Goal: Information Seeking & Learning: Learn about a topic

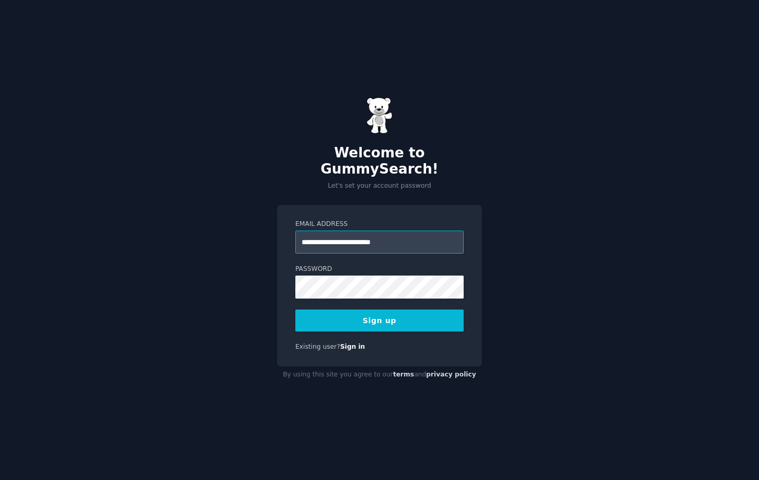
click at [365, 233] on input "**********" at bounding box center [379, 241] width 168 height 23
click at [341, 231] on input "**********" at bounding box center [379, 241] width 168 height 23
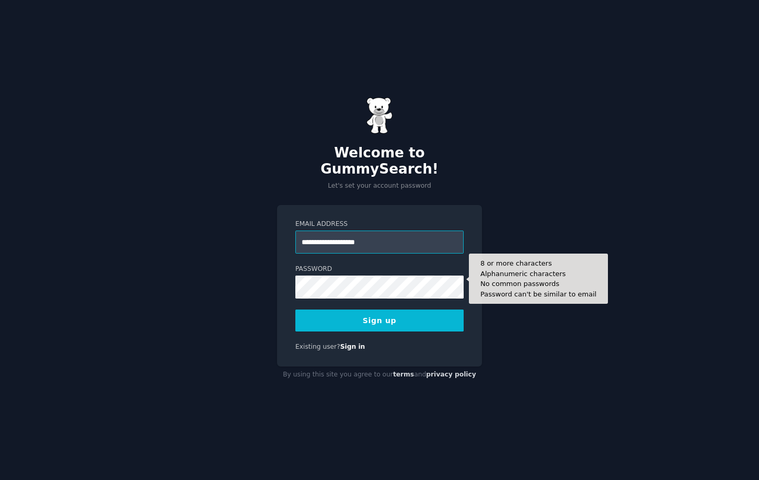
type input "**********"
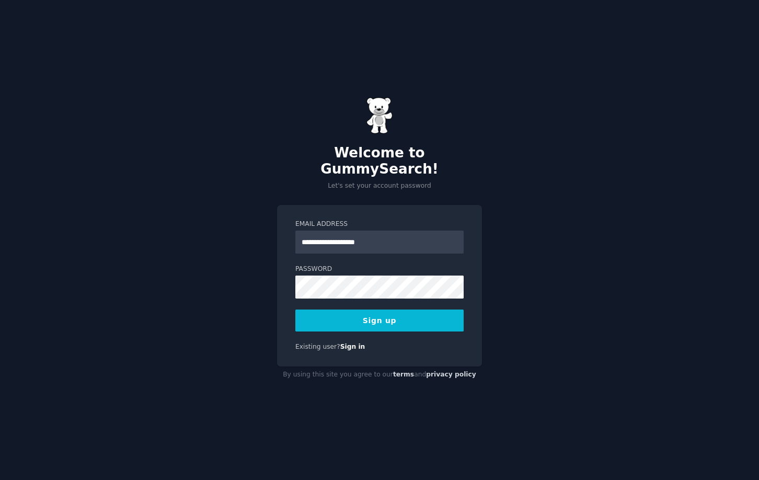
click at [313, 323] on div "**********" at bounding box center [379, 285] width 205 height 161
click at [314, 315] on button "Sign up" at bounding box center [379, 320] width 168 height 22
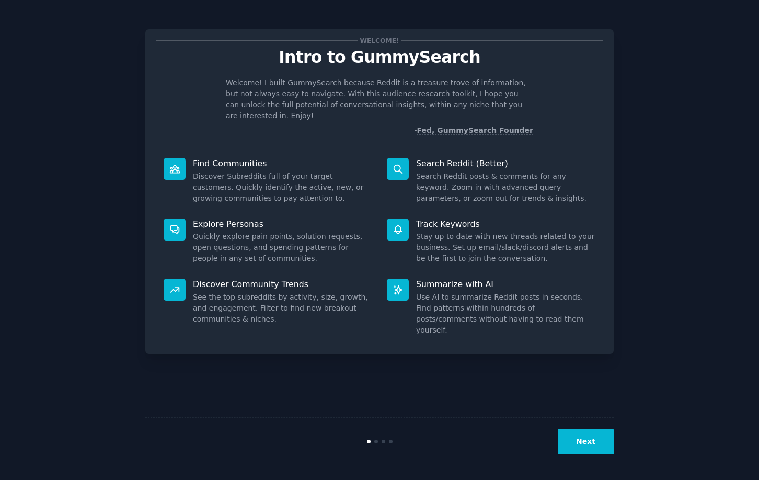
click at [574, 445] on button "Next" at bounding box center [585, 441] width 56 height 26
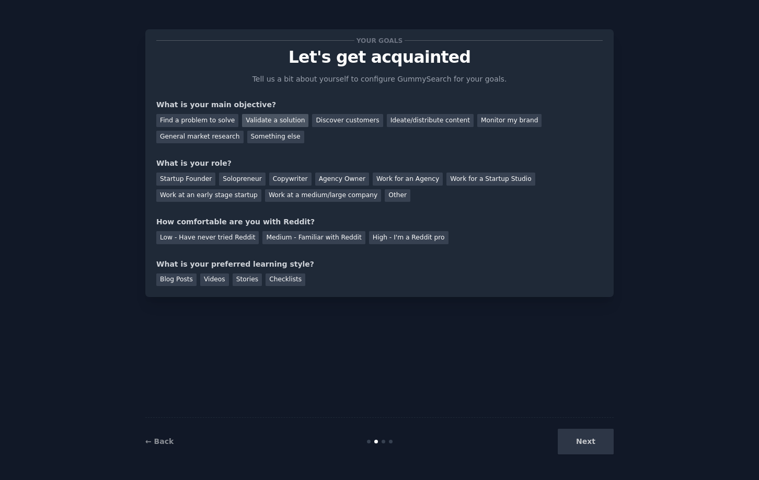
click at [255, 115] on div "Validate a solution" at bounding box center [275, 120] width 66 height 13
click at [231, 181] on div "Solopreneur" at bounding box center [242, 178] width 46 height 13
click at [174, 233] on div "Low - Have never tried Reddit" at bounding box center [207, 237] width 102 height 13
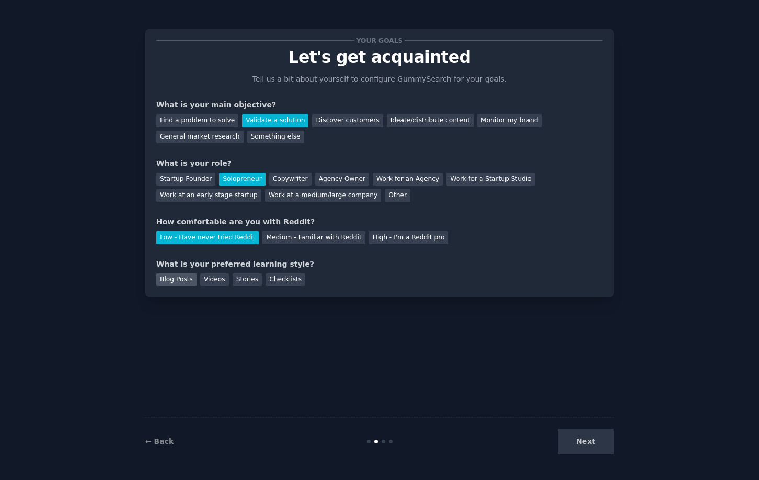
click at [166, 284] on div "Blog Posts" at bounding box center [176, 279] width 40 height 13
click at [572, 445] on button "Next" at bounding box center [585, 441] width 56 height 26
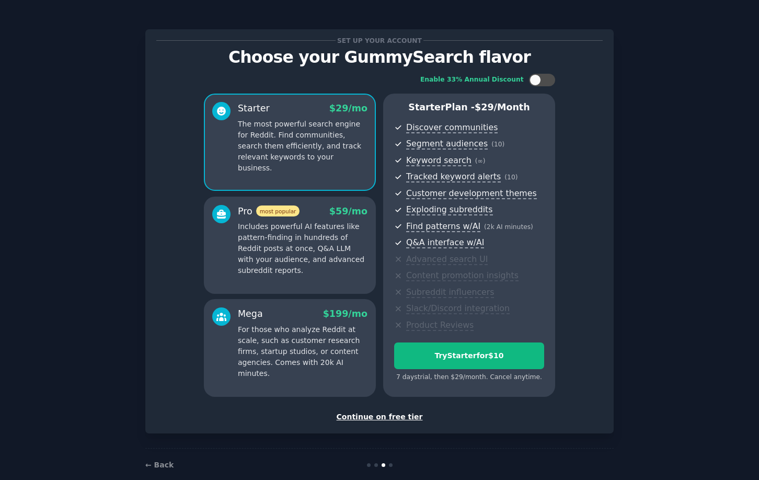
click at [381, 414] on div "Continue on free tier" at bounding box center [379, 416] width 446 height 11
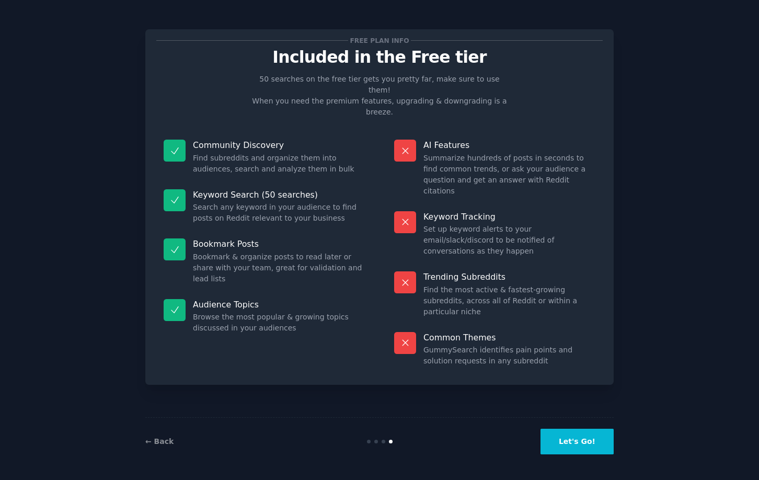
click at [587, 439] on button "Let's Go!" at bounding box center [576, 441] width 73 height 26
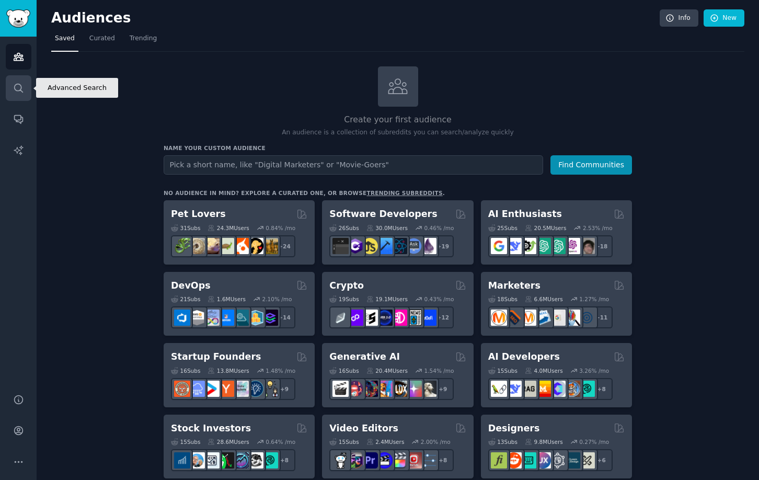
click at [16, 90] on icon "Sidebar" at bounding box center [18, 88] width 8 height 8
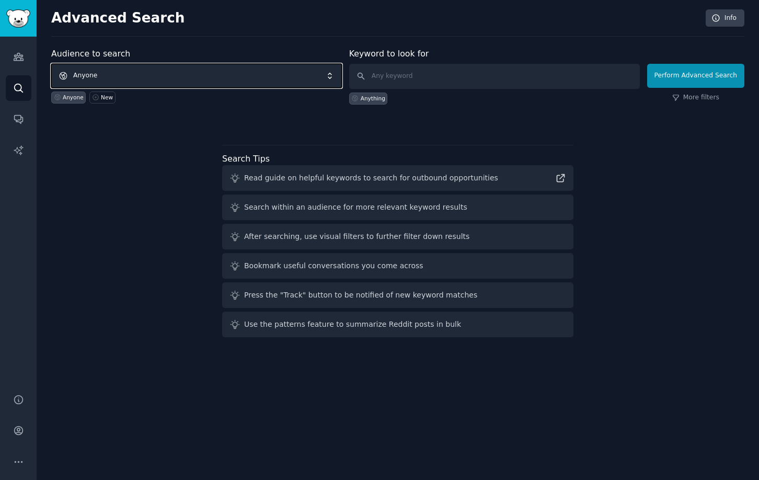
click at [168, 72] on span "Anyone" at bounding box center [196, 76] width 291 height 24
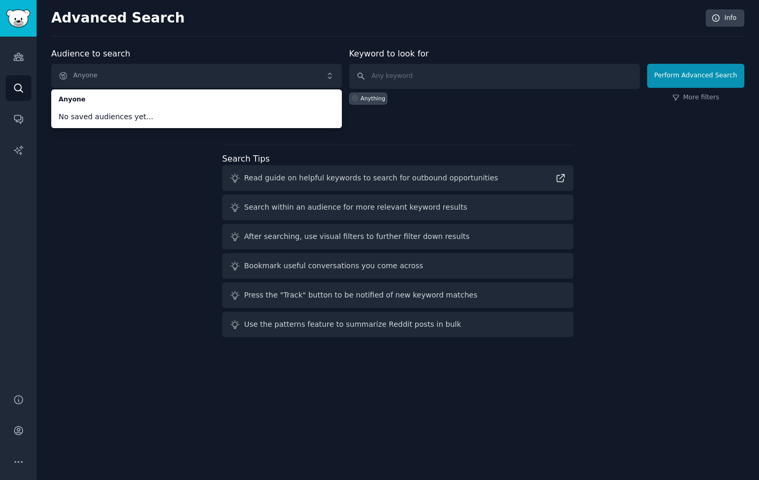
click at [130, 149] on div "Audience to search Anyone Anyone No saved audiences yet... Anyone New Keyword t…" at bounding box center [397, 195] width 693 height 294
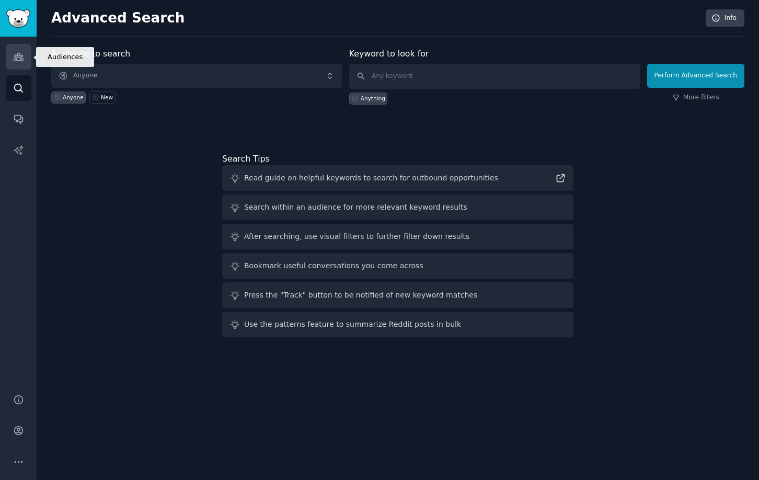
click at [24, 64] on link "Audiences" at bounding box center [19, 57] width 26 height 26
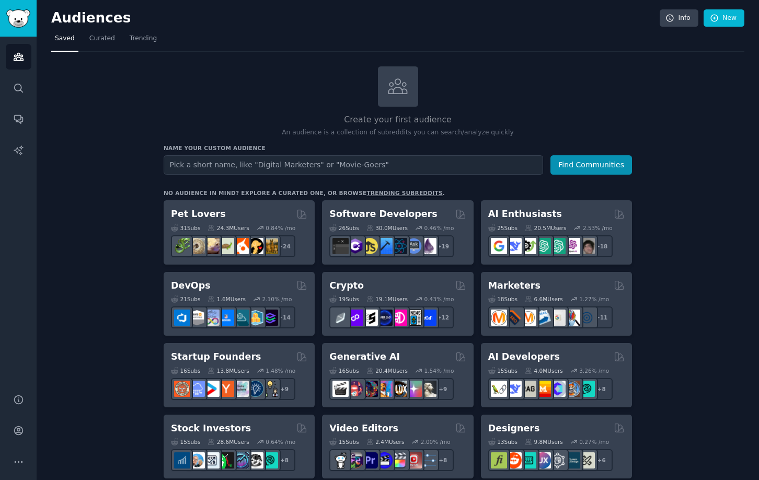
click at [250, 166] on input "text" at bounding box center [353, 164] width 379 height 19
type input "small and mid sized businesses"
click at [550, 155] on button "Find Communities" at bounding box center [591, 164] width 82 height 19
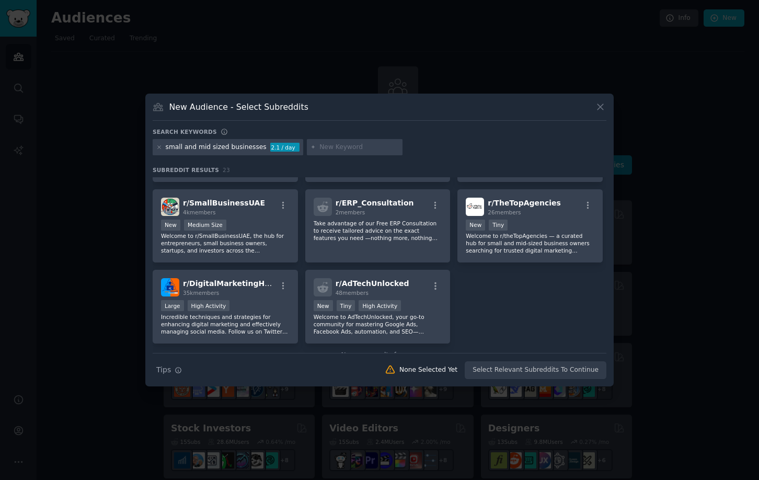
scroll to position [487, 0]
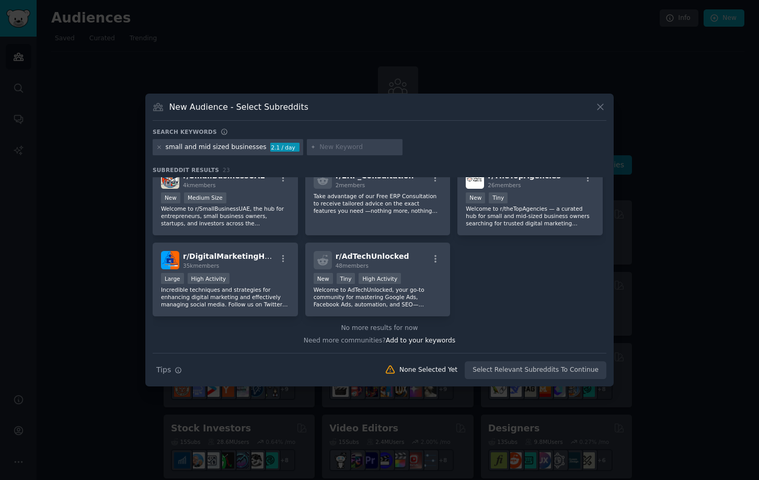
click at [554, 373] on div "Search Tips Tips None Selected Yet Select Relevant Subreddits To Continue" at bounding box center [380, 366] width 454 height 26
click at [543, 369] on div "Search Tips Tips None Selected Yet Select Relevant Subreddits To Continue" at bounding box center [380, 366] width 454 height 26
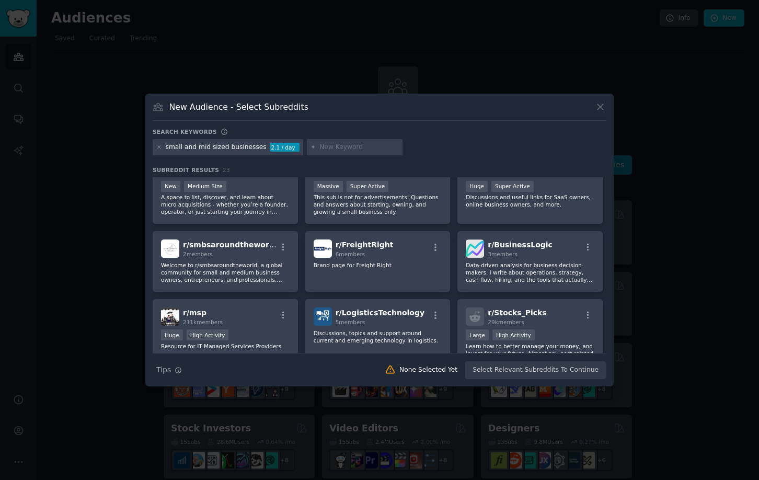
scroll to position [0, 0]
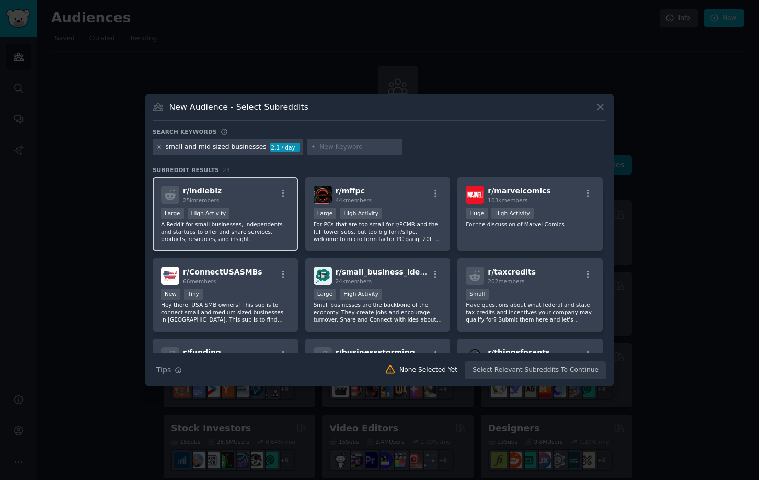
click at [262, 212] on div ">= 80th percentile for submissions / day Large High Activity" at bounding box center [225, 213] width 129 height 13
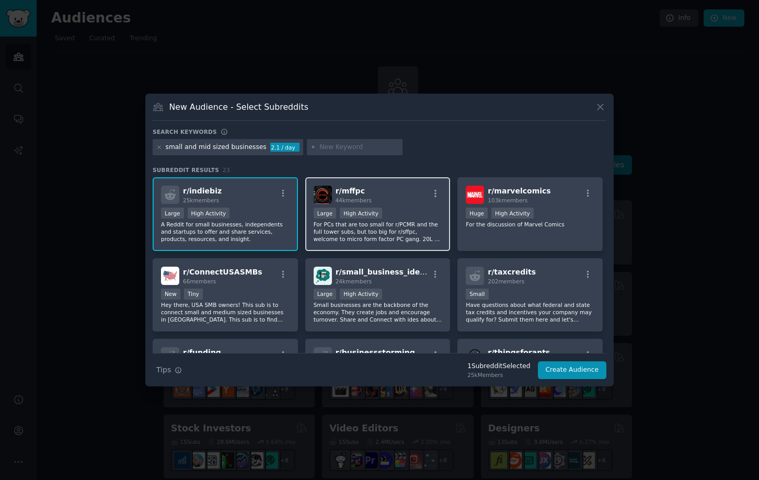
click at [380, 211] on div ">= 80th percentile for submissions / day Large High Activity" at bounding box center [377, 213] width 129 height 13
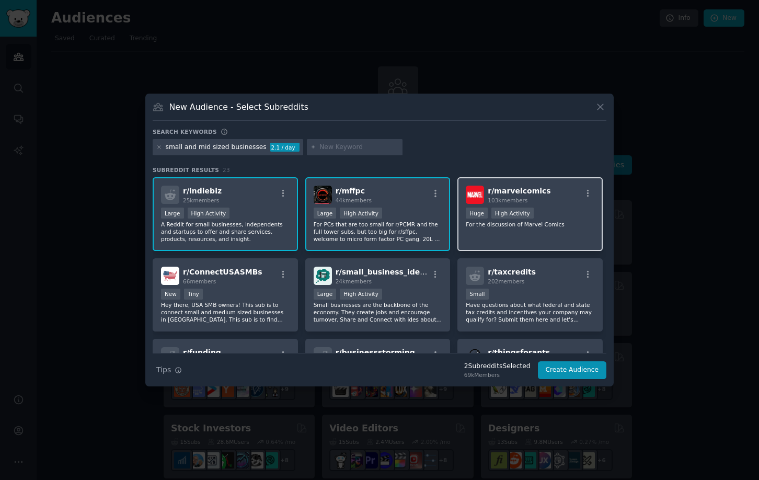
click at [494, 226] on p "For the discussion of Marvel Comics" at bounding box center [530, 223] width 129 height 7
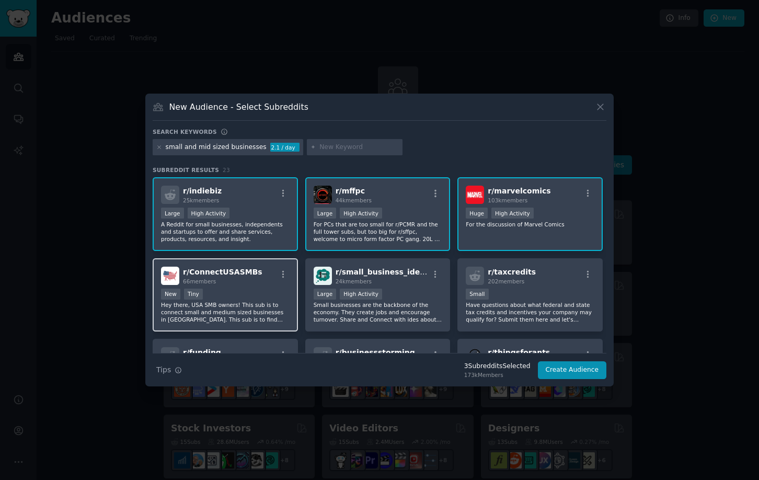
click at [267, 287] on div "r/ ConnectUSASMBs 66 members New Tiny Hey there, [GEOGRAPHIC_DATA] SMB owners! …" at bounding box center [225, 295] width 145 height 74
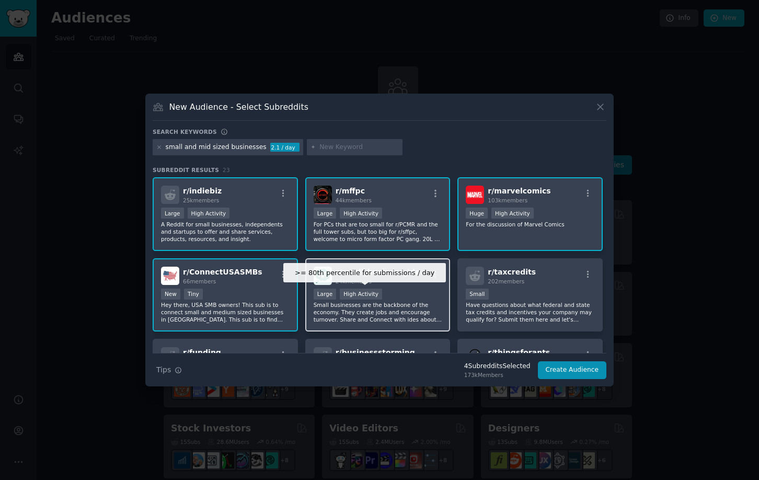
click at [367, 298] on div "High Activity" at bounding box center [361, 293] width 42 height 11
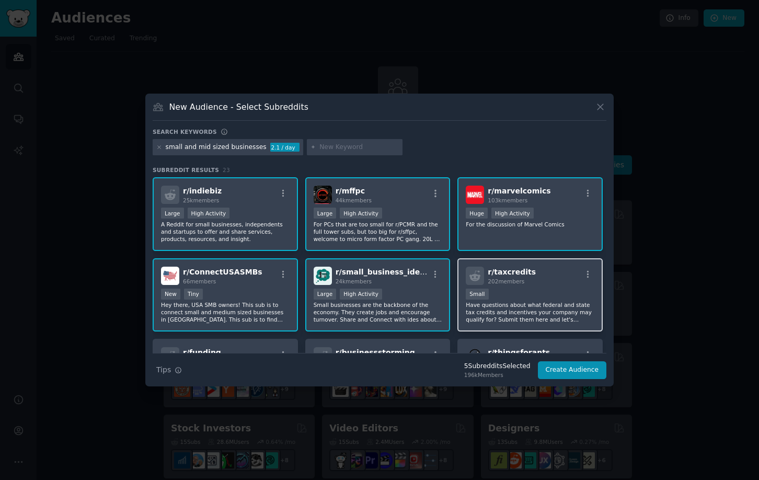
click at [514, 301] on p "Have questions about what federal and state tax credits and incentives your com…" at bounding box center [530, 312] width 129 height 22
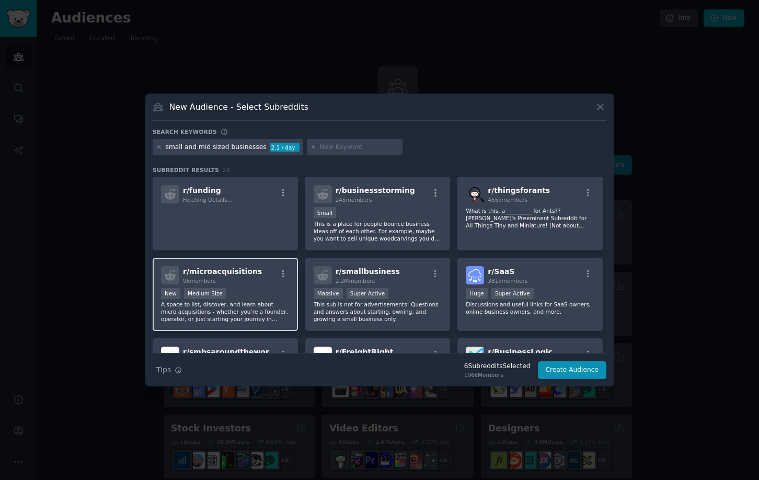
scroll to position [152, 0]
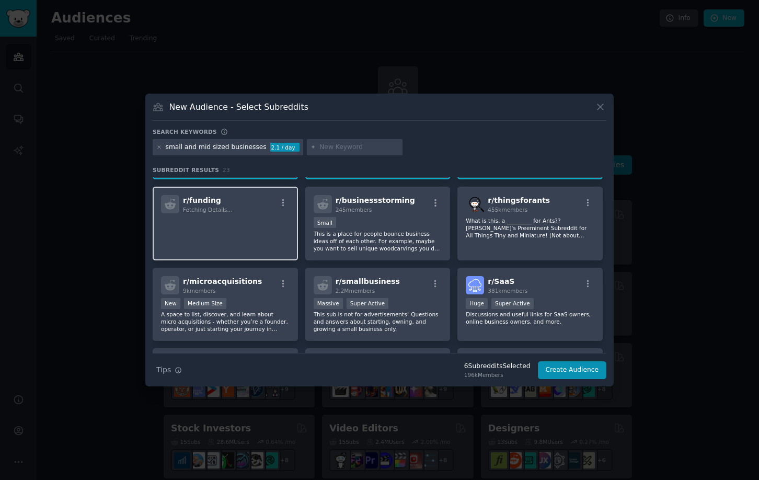
click at [246, 253] on div "r/ funding Fetching Details..." at bounding box center [225, 224] width 145 height 74
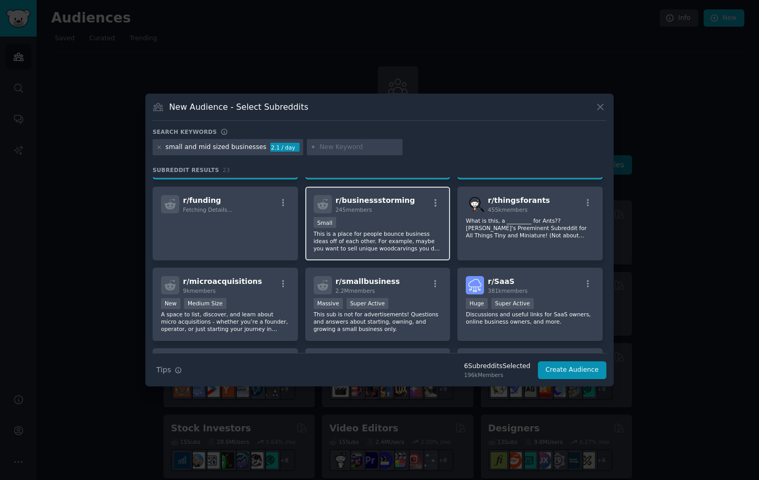
click at [377, 251] on p "This is a place for people bounce business ideas off of each other. For example…" at bounding box center [377, 241] width 129 height 22
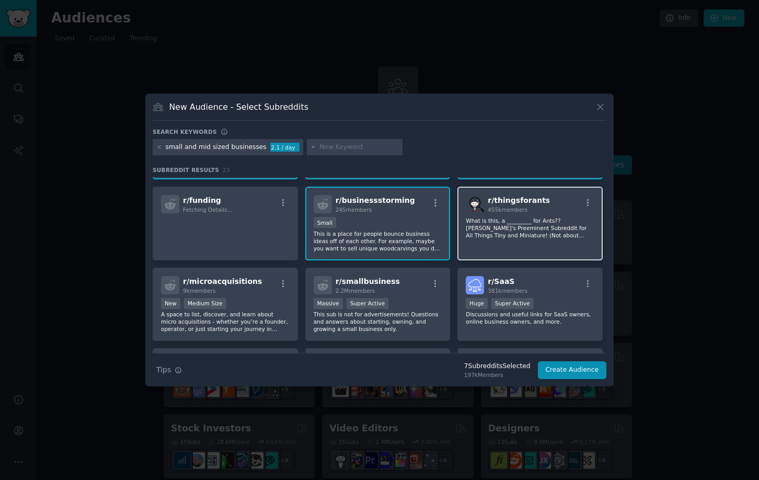
click at [496, 240] on div "r/ thingsforants 455k members What is this, a _________ for Ants?? [PERSON_NAME…" at bounding box center [529, 224] width 145 height 74
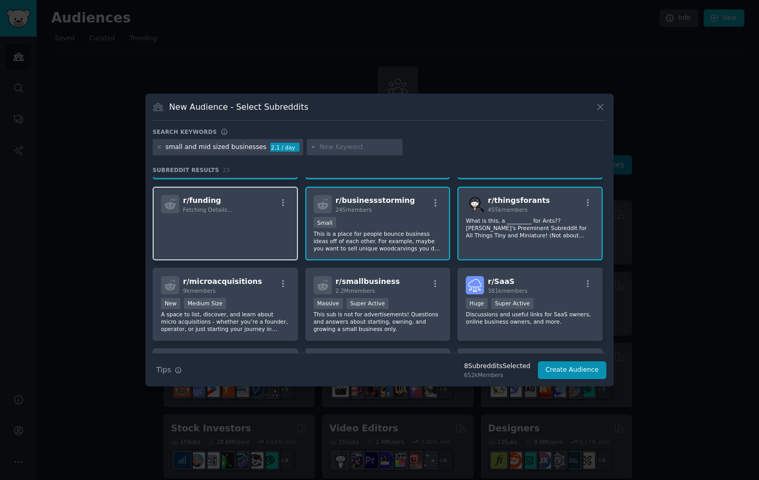
click at [211, 236] on p at bounding box center [225, 228] width 129 height 22
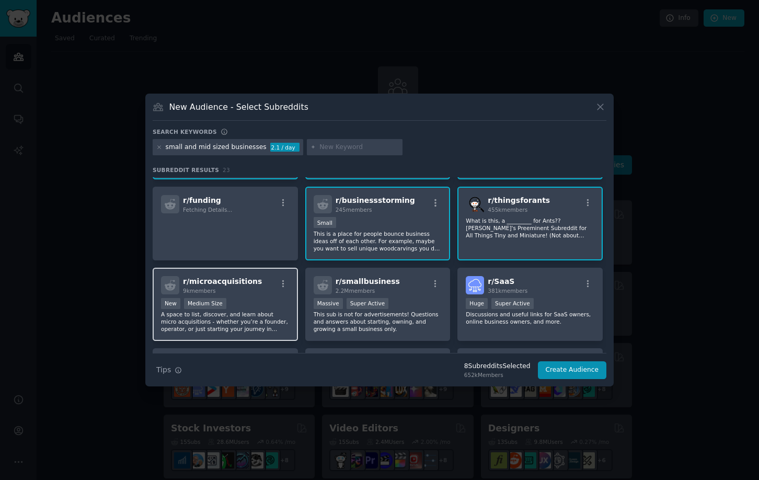
click at [210, 318] on p "A space to list, discover, and learn about micro acquisitions - whether you’re …" at bounding box center [225, 321] width 129 height 22
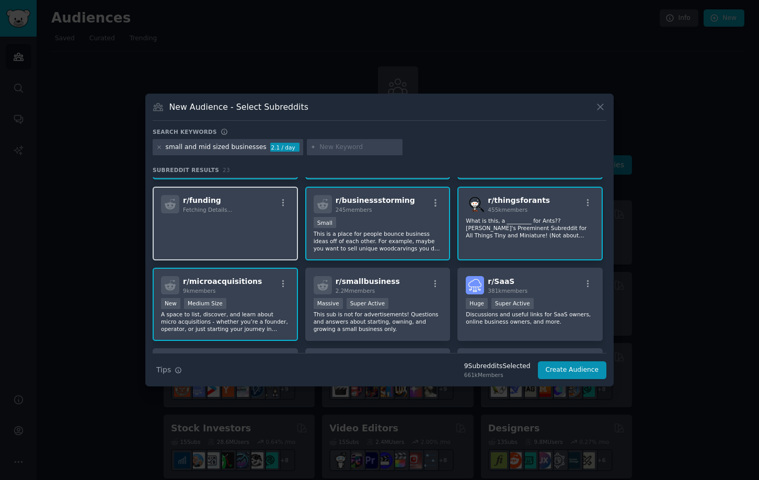
click at [227, 234] on p at bounding box center [225, 228] width 129 height 22
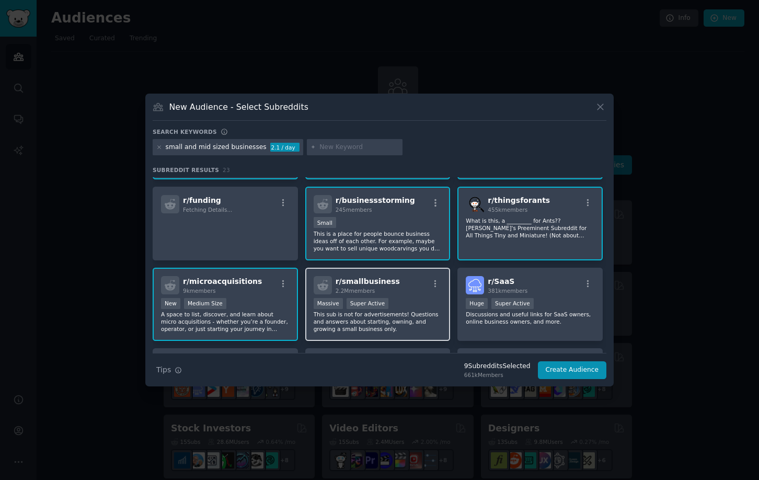
click at [320, 324] on p "This sub is not for advertisements! Questions and answers about starting, ownin…" at bounding box center [377, 321] width 129 height 22
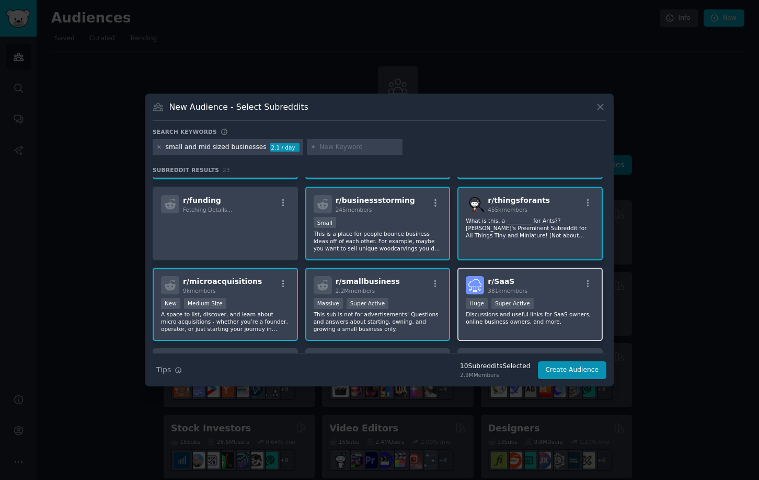
click at [506, 310] on p "Discussions and useful links for SaaS owners, online business owners, and more." at bounding box center [530, 317] width 129 height 15
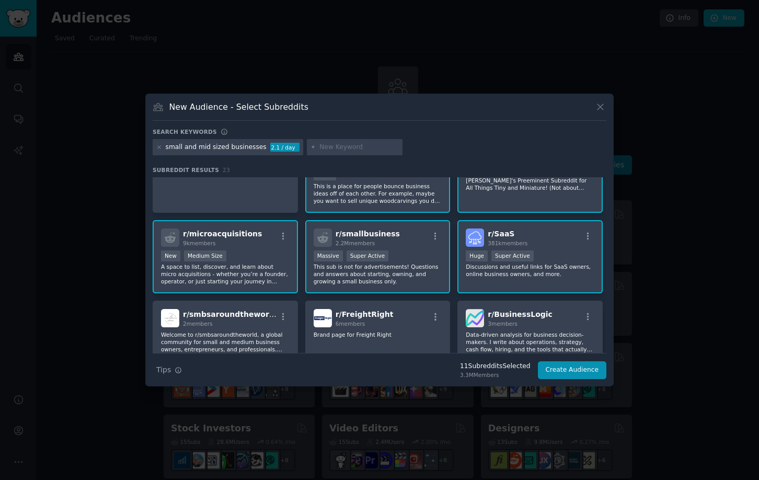
scroll to position [302, 0]
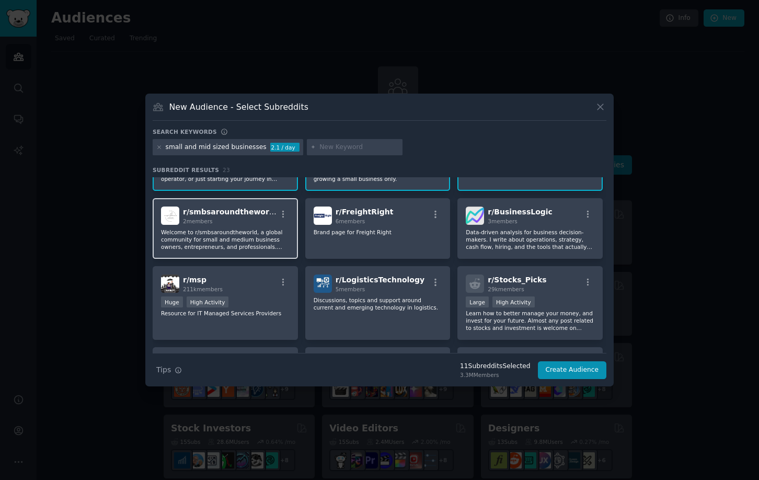
click at [220, 218] on div "2 members" at bounding box center [230, 220] width 94 height 7
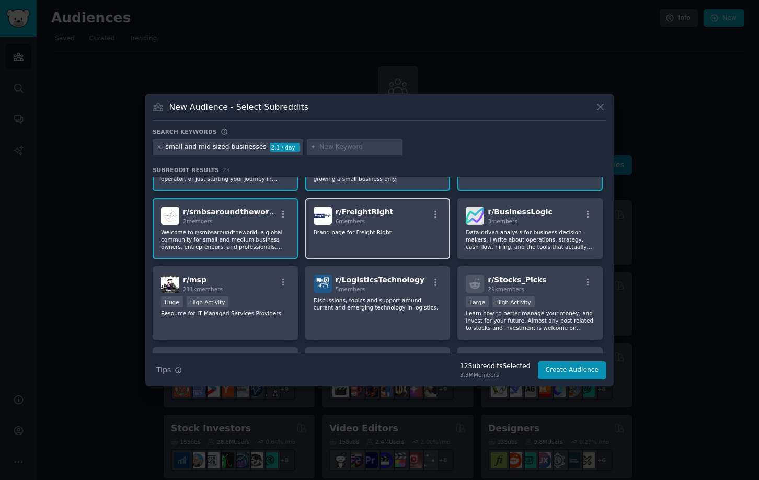
click at [406, 258] on div "r/ FreightRight 6 members Brand page for Freight Right" at bounding box center [377, 228] width 145 height 61
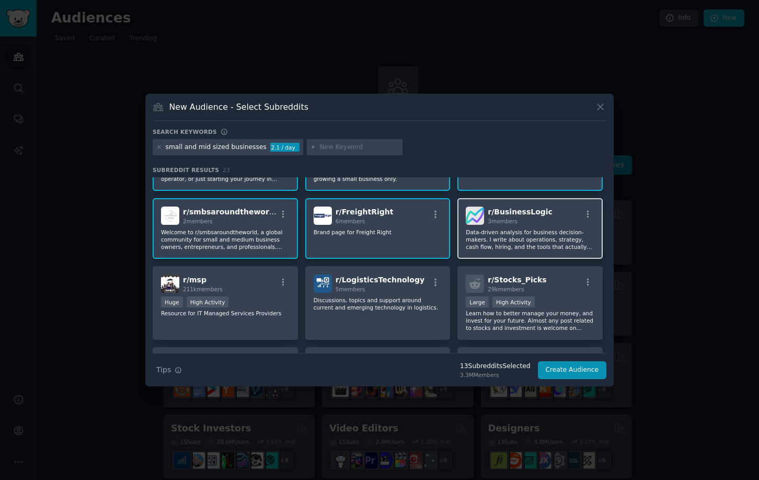
click at [502, 254] on div "r/ BusinessLogic 3 members Data-driven analysis for business decision-makers. I…" at bounding box center [529, 228] width 145 height 61
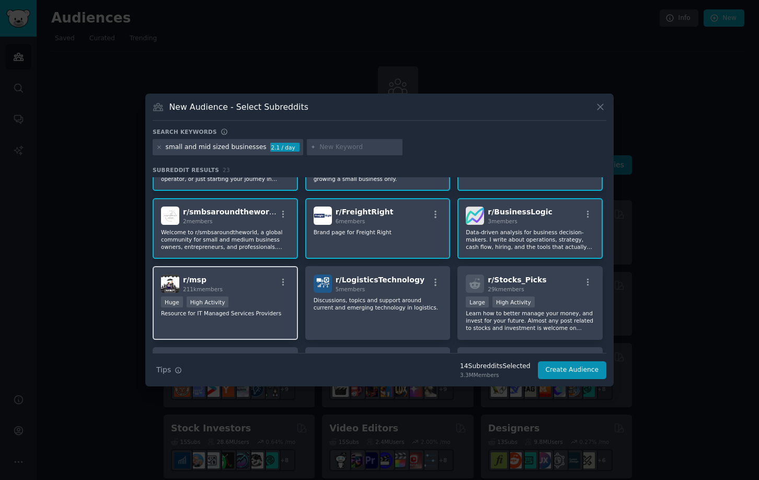
click at [255, 313] on p "Resource for IT Managed Services Providers" at bounding box center [225, 312] width 129 height 7
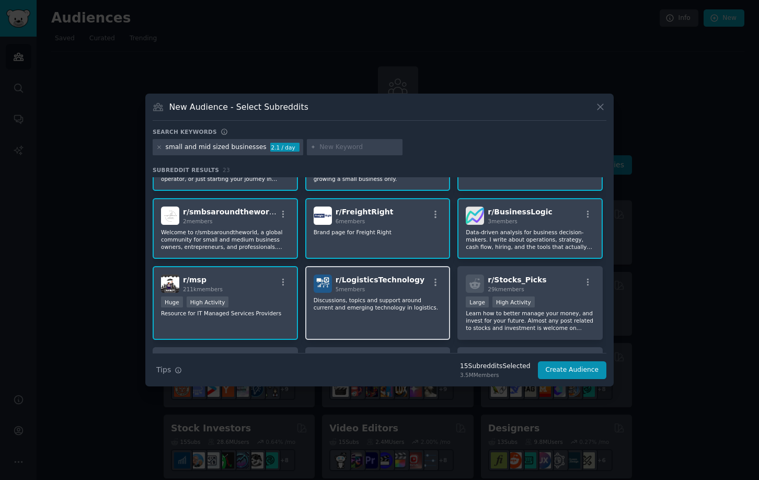
click at [365, 320] on div "r/ LogisticsTechnology 5 members Discussions, topics and support around current…" at bounding box center [377, 303] width 145 height 74
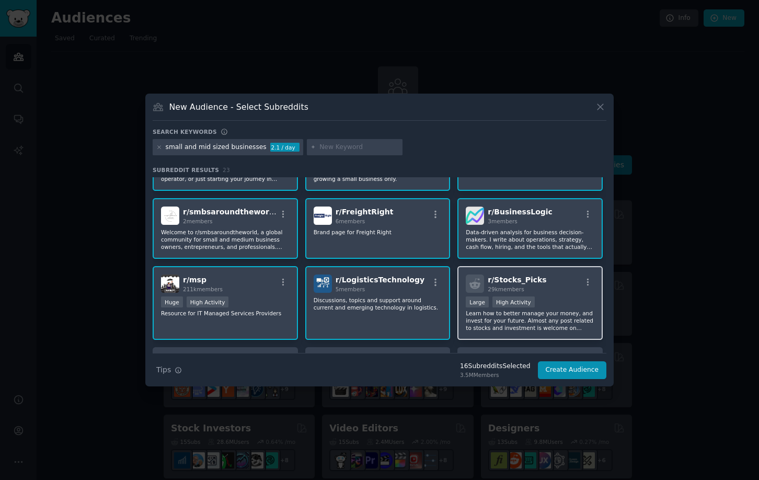
click at [517, 310] on p "Learn how to better manage your money, and invest for your future. Almost any p…" at bounding box center [530, 320] width 129 height 22
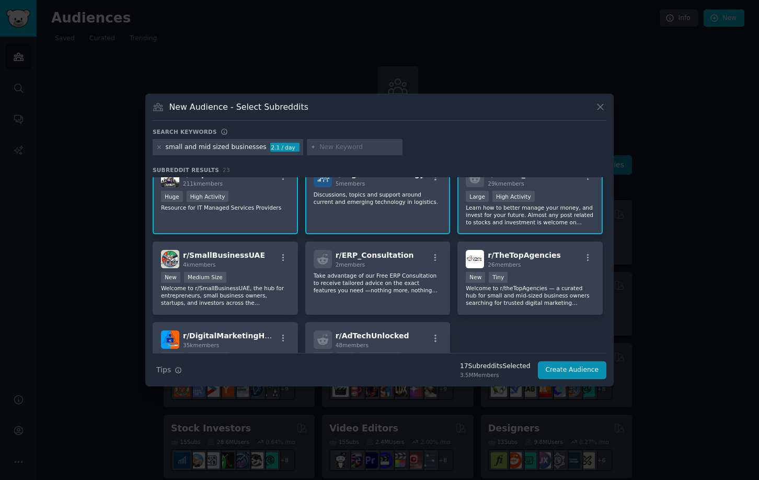
scroll to position [405, 0]
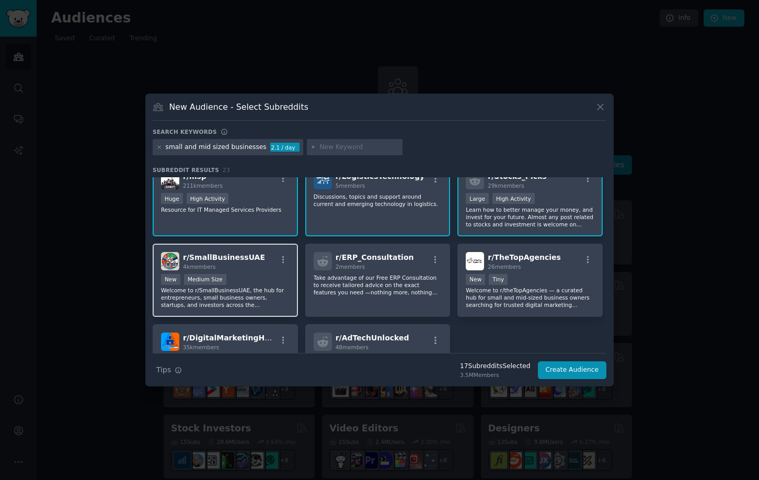
click at [237, 299] on p "Welcome to r/SmallBusinessUAE, the hub for entrepreneurs, small business owners…" at bounding box center [225, 297] width 129 height 22
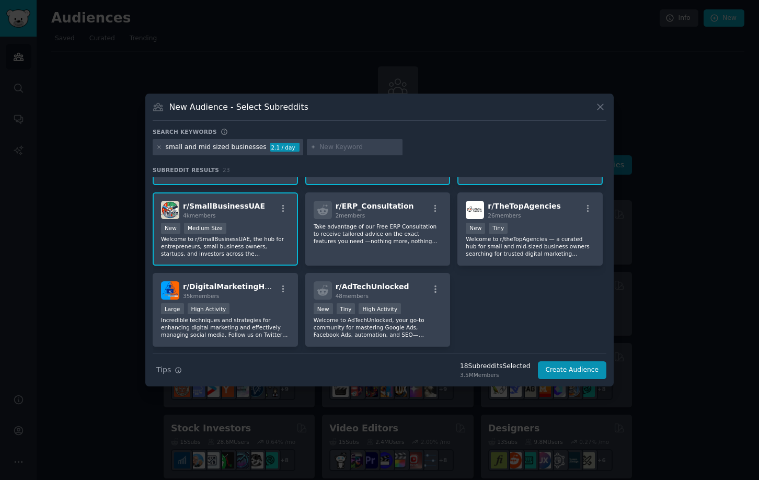
scroll to position [458, 0]
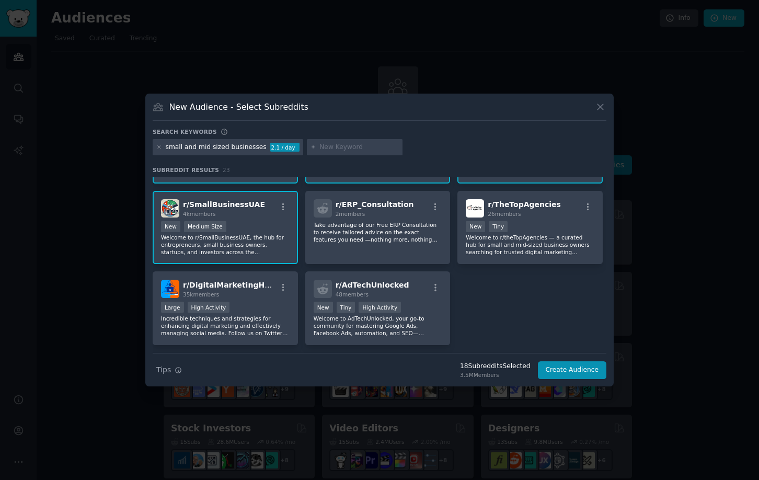
click at [237, 299] on div "r/ DigitalMarketingHack 35k members Large High Activity Incredible techniques a…" at bounding box center [225, 308] width 145 height 74
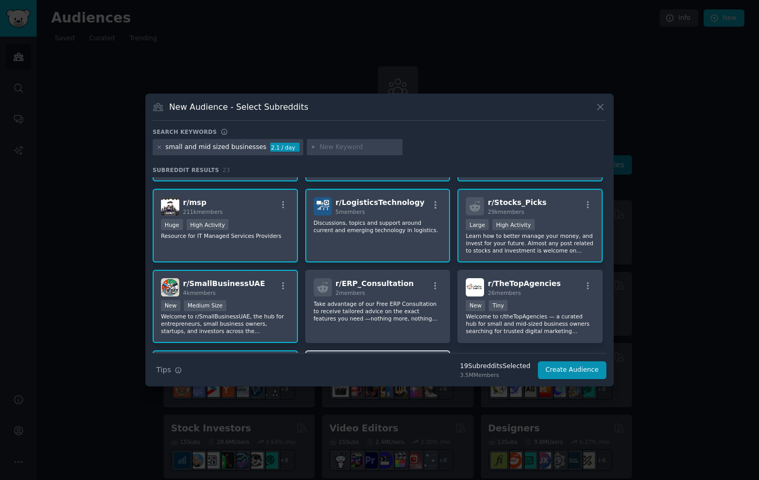
scroll to position [370, 0]
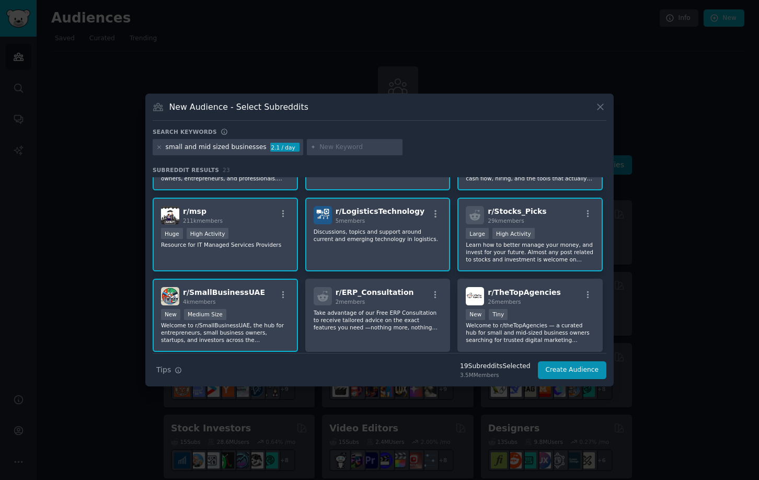
click at [397, 239] on p "Discussions, topics and support around current and emerging technology in logis…" at bounding box center [377, 235] width 129 height 15
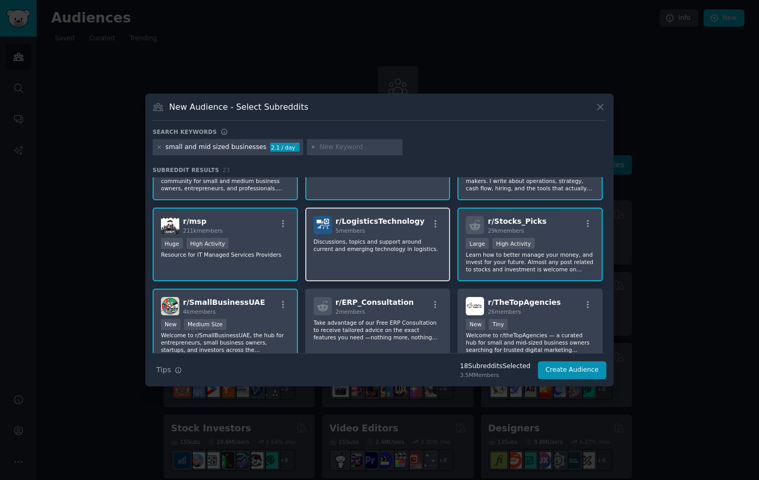
scroll to position [356, 0]
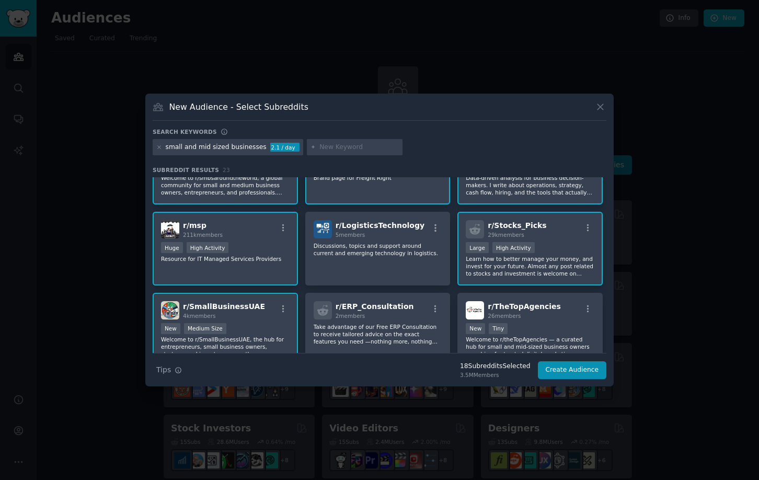
click at [562, 261] on p "Learn how to better manage your money, and invest for your future. Almost any p…" at bounding box center [530, 266] width 129 height 22
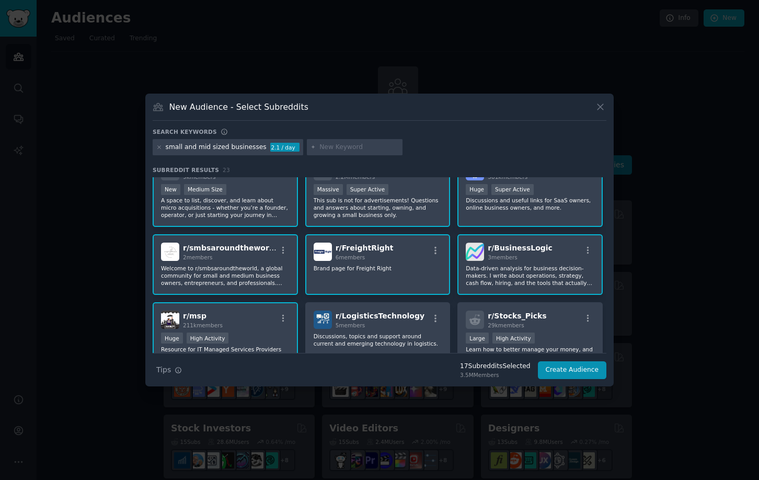
scroll to position [257, 0]
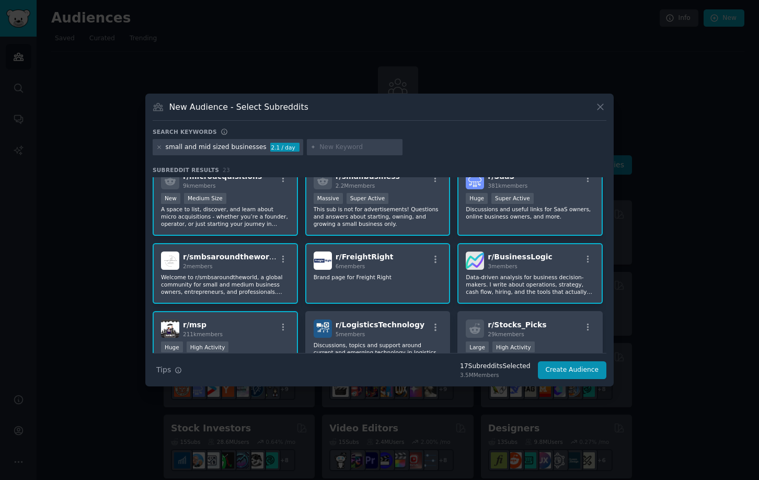
click at [265, 263] on div "r/ smbsaroundtheworld 2 members" at bounding box center [225, 260] width 129 height 18
click at [352, 271] on div "r/ FreightRight 6 members Brand page for Freight Right" at bounding box center [377, 273] width 145 height 61
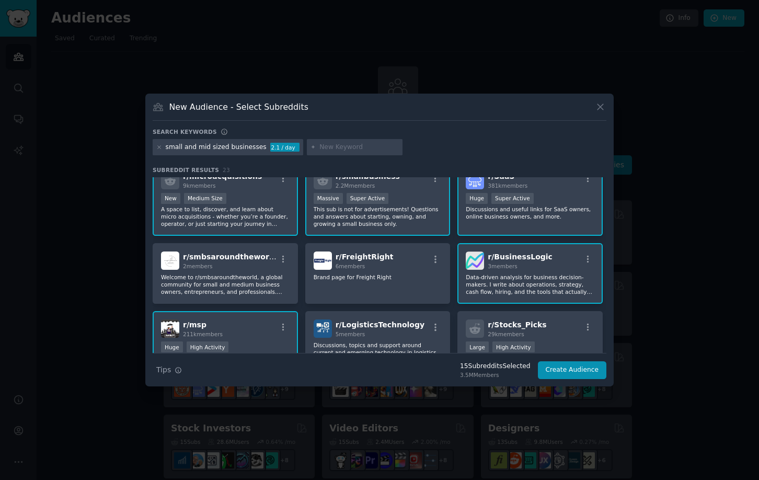
click at [504, 277] on p "Data-driven analysis for business decision-makers. I write about operations, st…" at bounding box center [530, 284] width 129 height 22
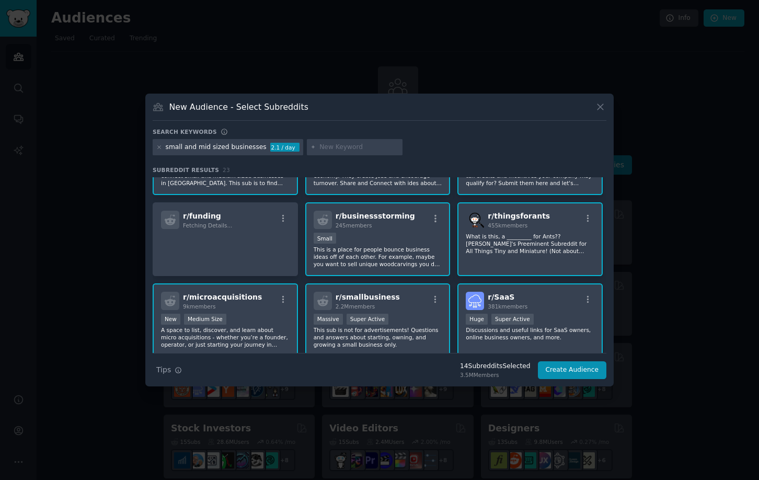
scroll to position [136, 0]
click at [391, 244] on div "Small" at bounding box center [377, 239] width 129 height 13
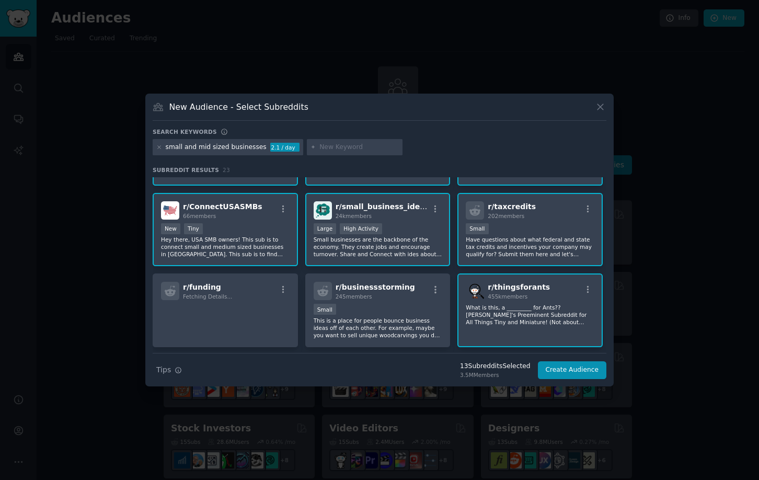
scroll to position [60, 0]
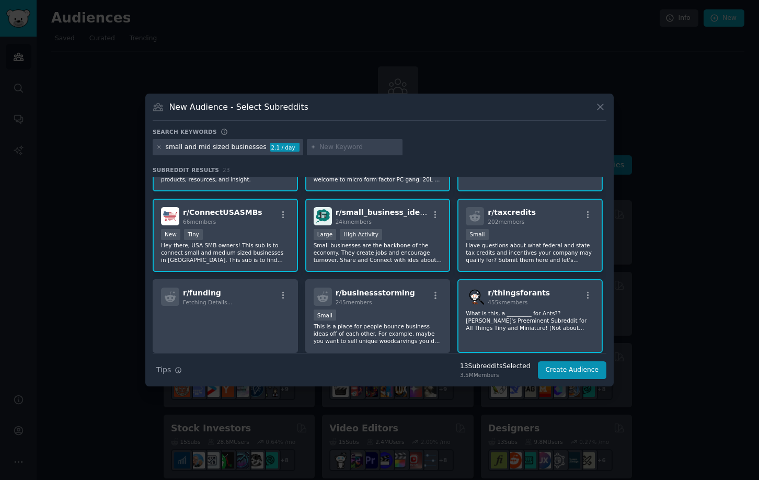
click at [499, 248] on p "Have questions about what federal and state tax credits and incentives your com…" at bounding box center [530, 252] width 129 height 22
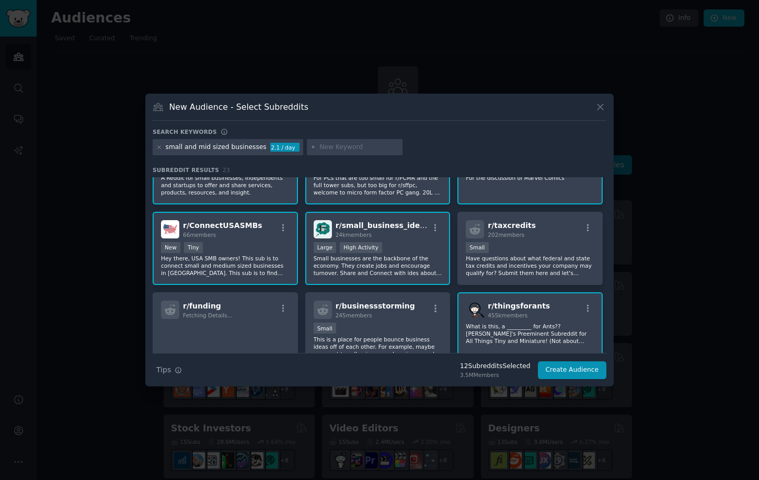
scroll to position [41, 0]
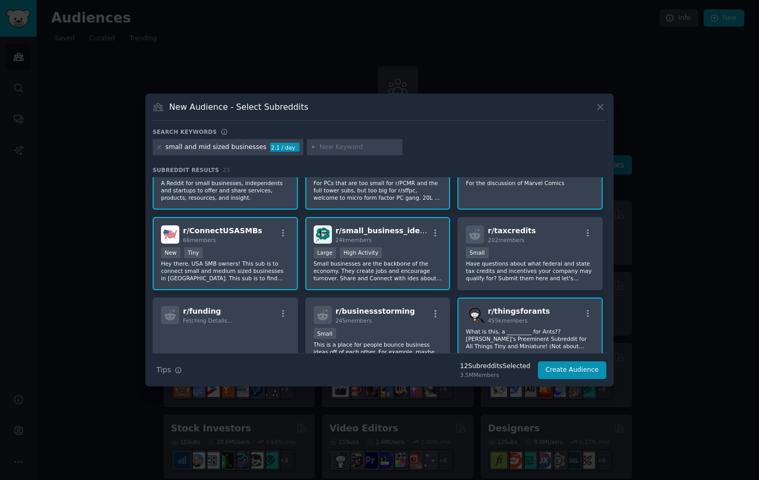
click at [223, 251] on div "New Tiny" at bounding box center [225, 253] width 129 height 13
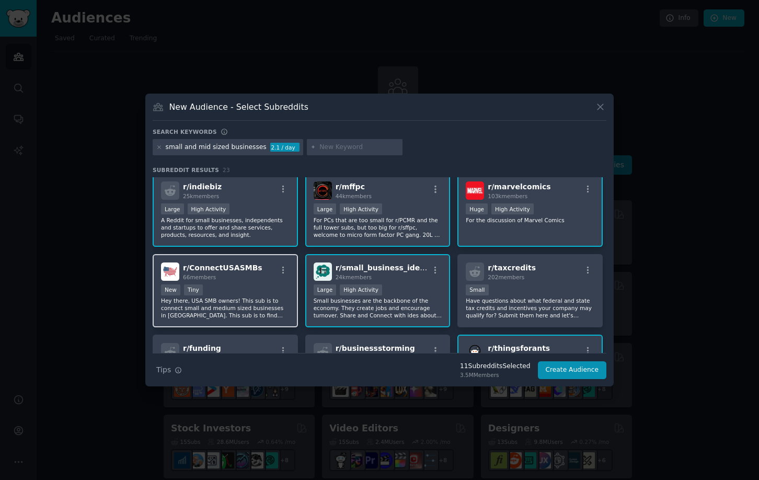
scroll to position [0, 0]
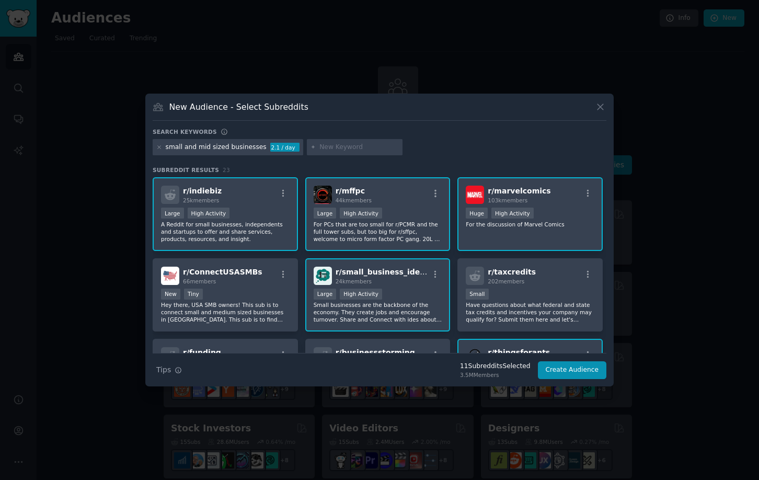
click at [502, 224] on p "For the discussion of Marvel Comics" at bounding box center [530, 223] width 129 height 7
click at [577, 372] on button "Create Audience" at bounding box center [572, 370] width 69 height 18
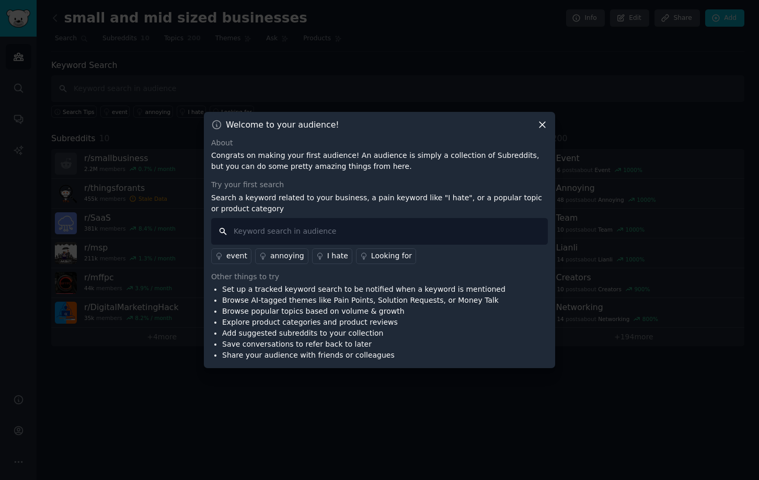
click at [277, 235] on input "text" at bounding box center [379, 231] width 336 height 27
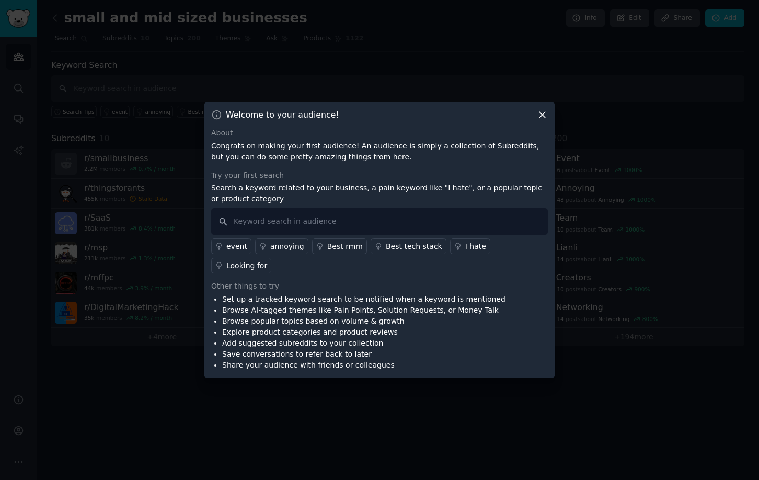
click at [548, 126] on div "Welcome to your audience! About Congrats on making your first audience! An audi…" at bounding box center [379, 240] width 351 height 276
click at [534, 120] on div "Welcome to your audience!" at bounding box center [379, 114] width 336 height 11
click at [542, 120] on icon at bounding box center [542, 114] width 11 height 11
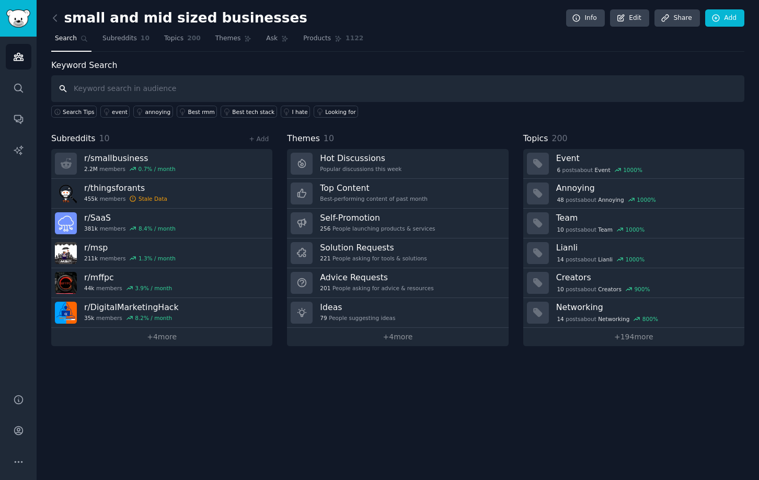
click at [148, 84] on input "text" at bounding box center [397, 88] width 693 height 27
type input "Customer base understanding"
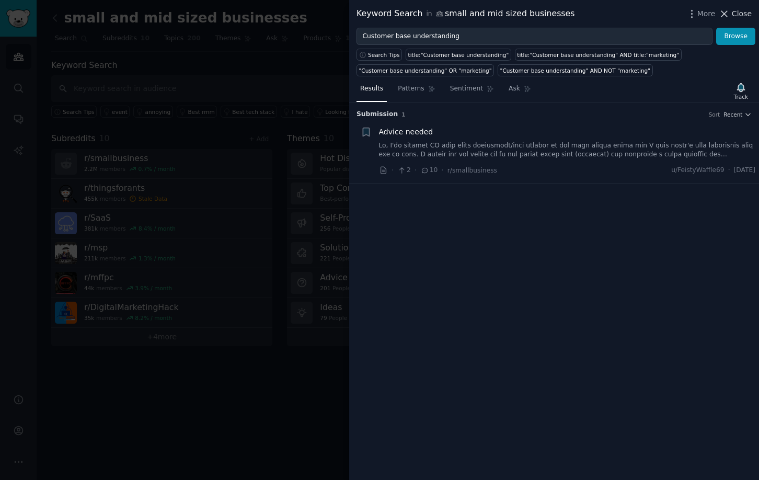
click at [721, 13] on icon at bounding box center [723, 13] width 11 height 11
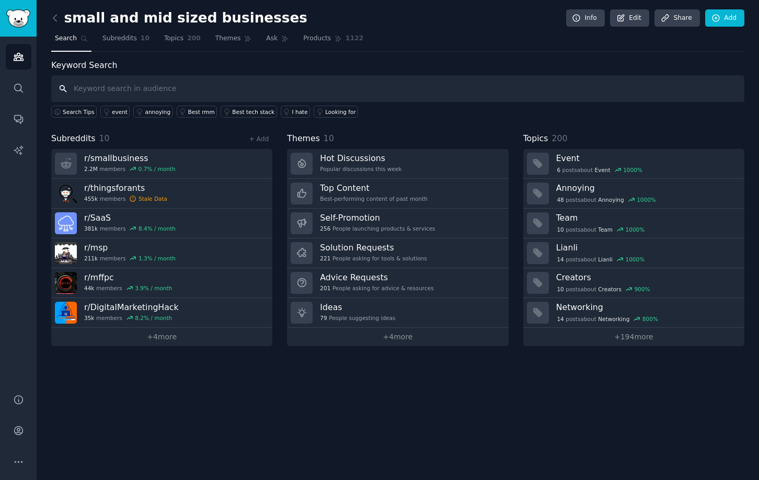
click at [183, 97] on input "text" at bounding box center [397, 88] width 693 height 27
type input "who are my customers"
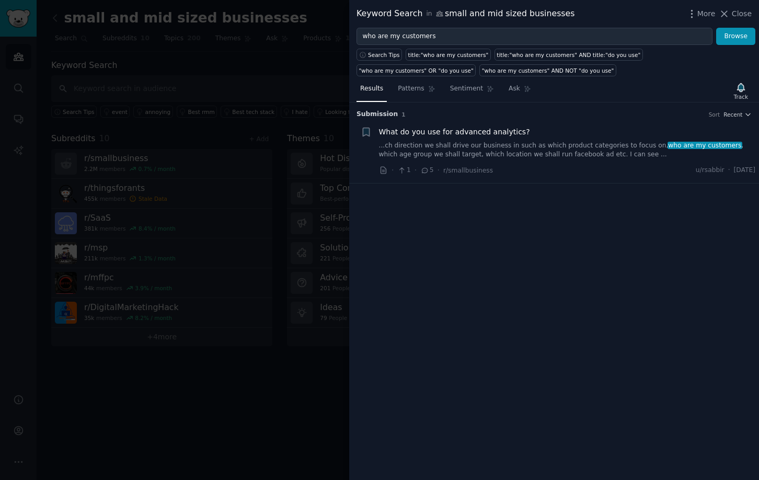
click at [465, 133] on span "What do you use for advanced analytics?" at bounding box center [454, 131] width 151 height 11
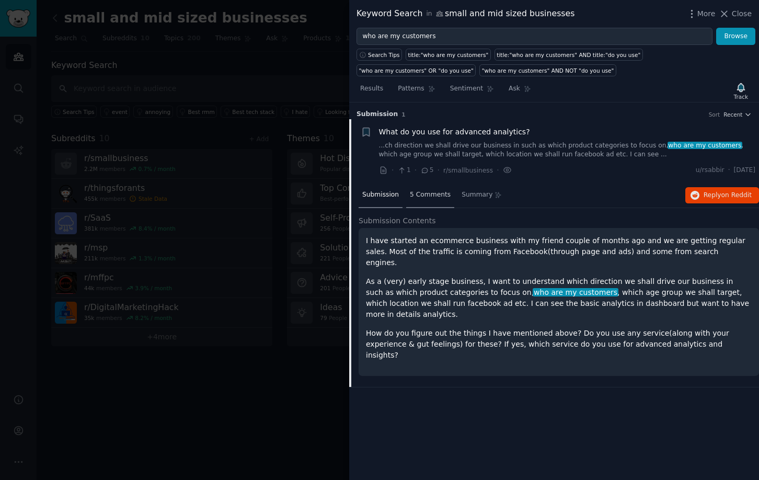
click at [416, 190] on span "5 Comments" at bounding box center [430, 194] width 41 height 9
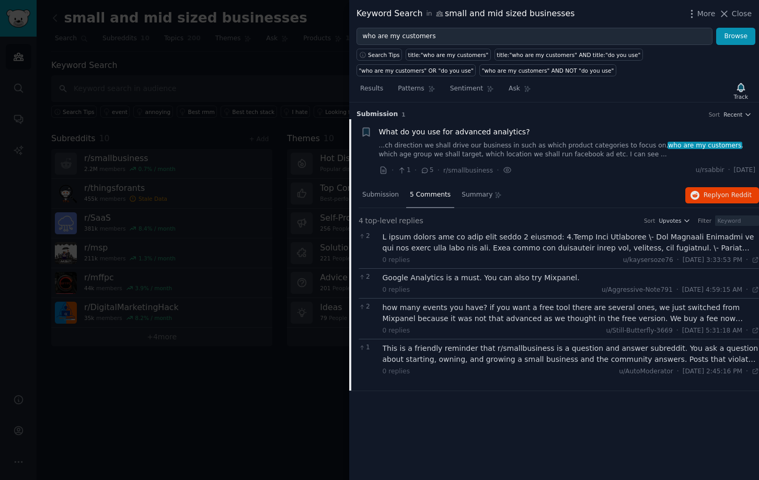
click at [490, 311] on div "how many events you have? if you want a free tool there are several ones, we ju…" at bounding box center [570, 313] width 377 height 22
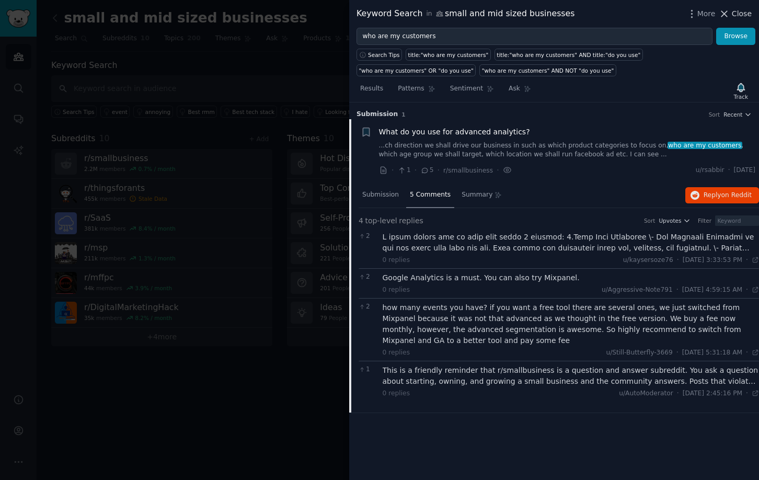
click at [736, 15] on span "Close" at bounding box center [741, 13] width 20 height 11
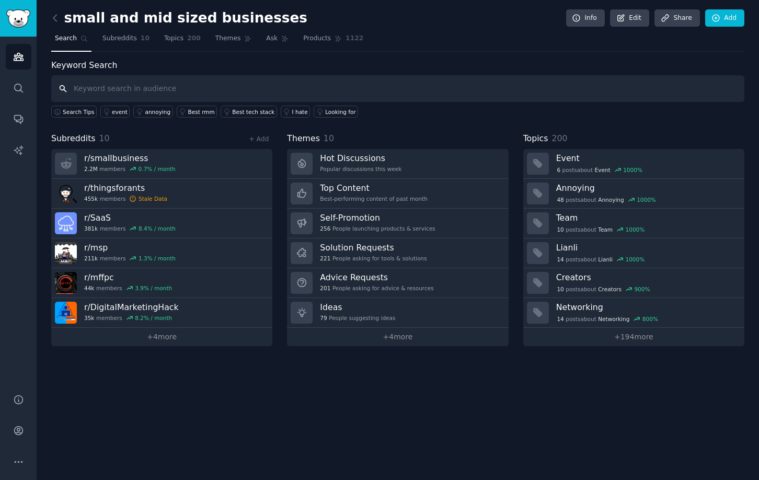
click at [202, 89] on input "text" at bounding box center [397, 88] width 693 height 27
type input "Roi"
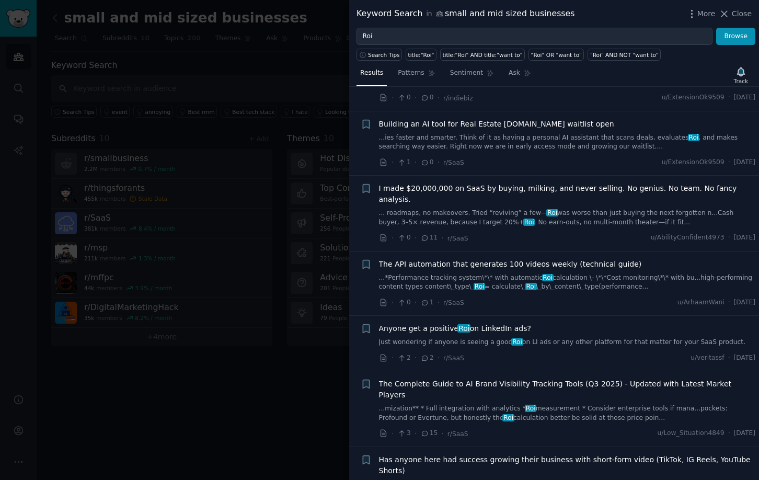
scroll to position [1079, 0]
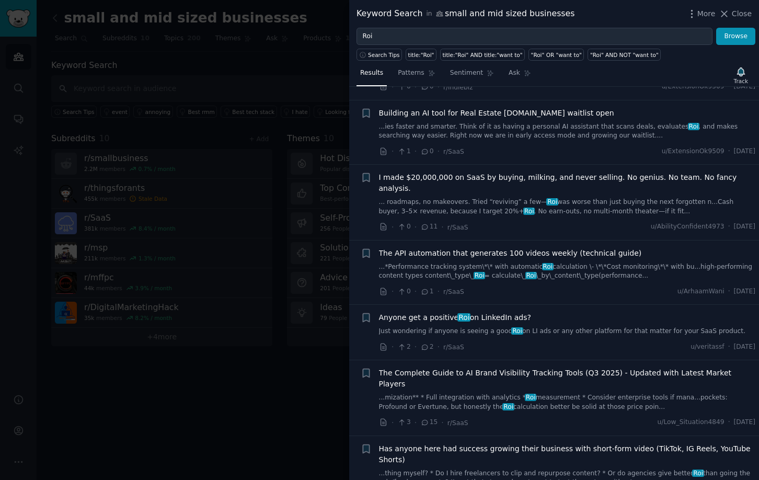
click at [446, 248] on span "The API automation that generates 100 videos weekly (technical guide)" at bounding box center [510, 253] width 263 height 11
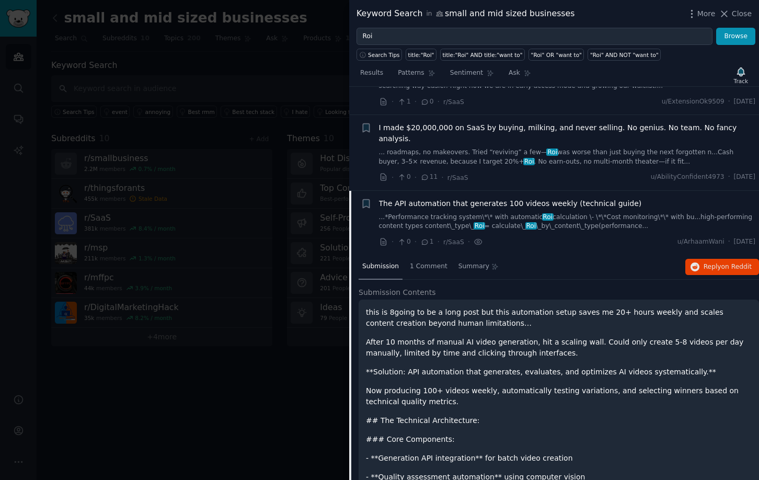
scroll to position [1138, 0]
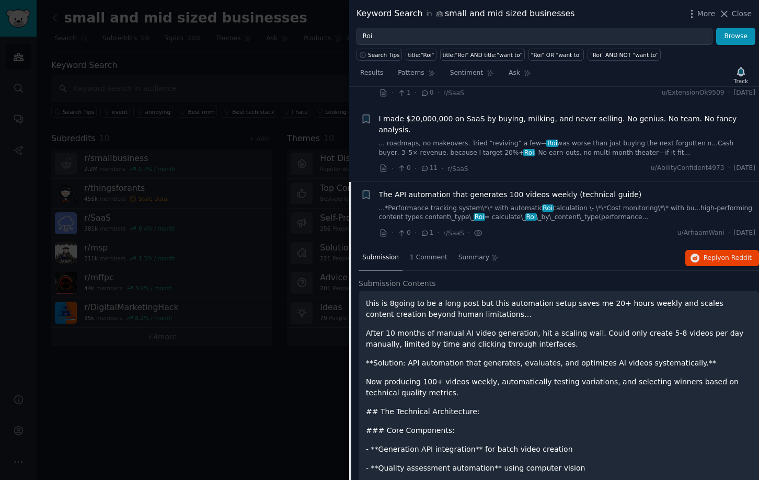
click at [520, 189] on span "The API automation that generates 100 videos weekly (technical guide)" at bounding box center [510, 194] width 263 height 11
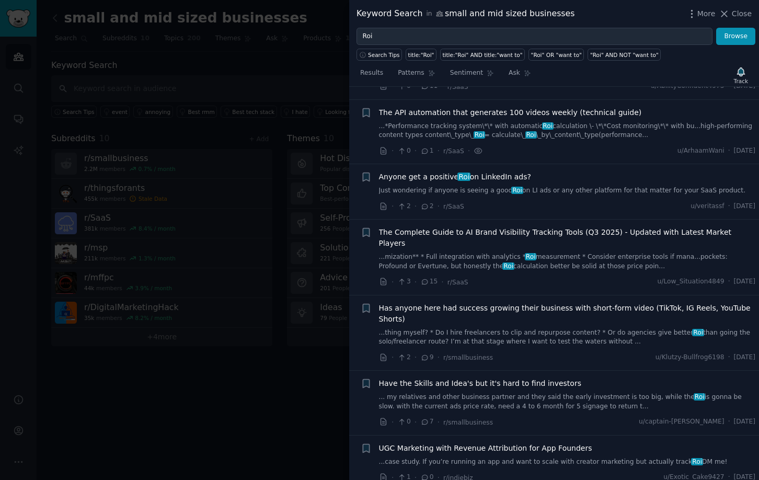
scroll to position [1222, 0]
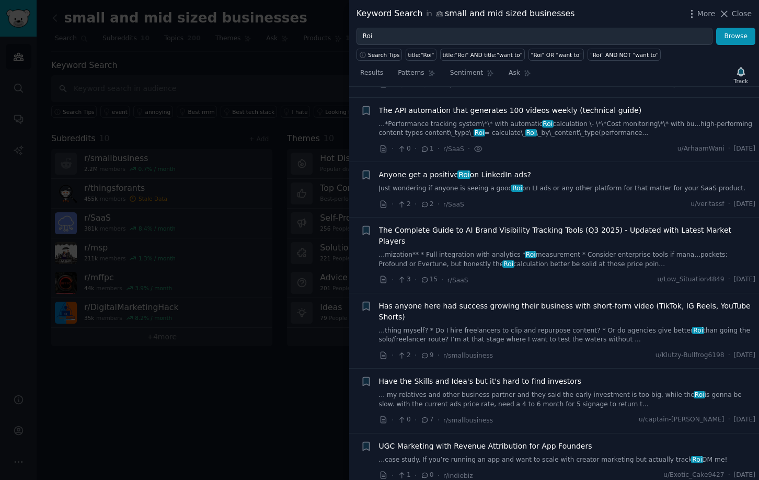
click at [521, 105] on span "The API automation that generates 100 videos weekly (technical guide)" at bounding box center [510, 110] width 263 height 11
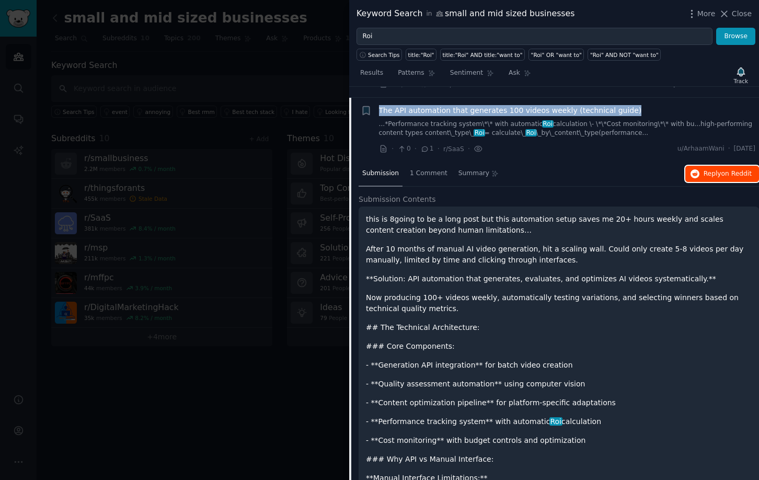
click at [721, 170] on span "on Reddit" at bounding box center [736, 173] width 30 height 7
